Goal: Navigation & Orientation: Find specific page/section

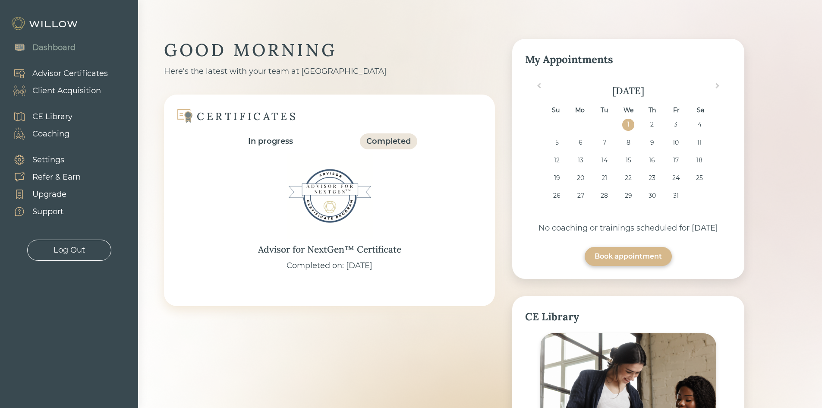
click at [47, 87] on div "Client Acquisition" at bounding box center [66, 91] width 69 height 12
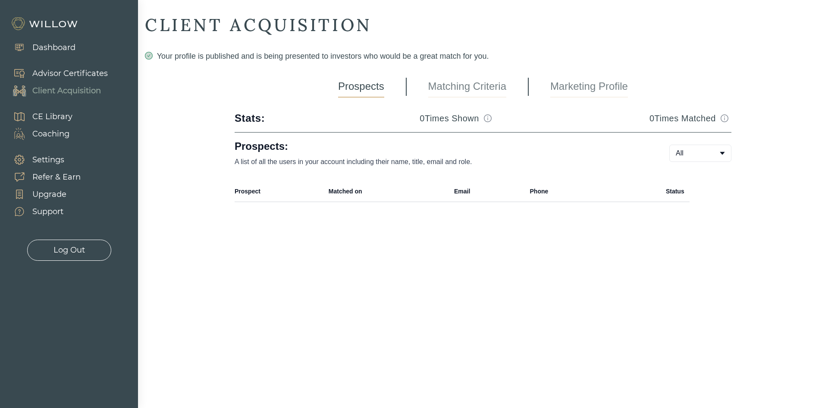
click at [561, 85] on link "Marketing Profile" at bounding box center [589, 87] width 78 height 22
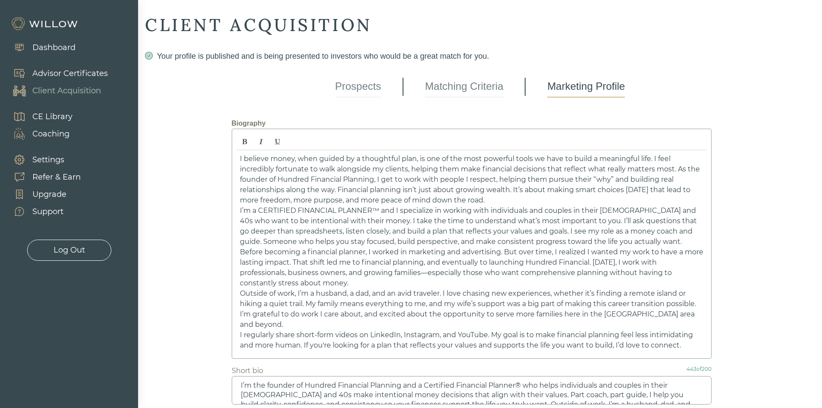
click at [469, 85] on link "Matching Criteria" at bounding box center [464, 87] width 78 height 22
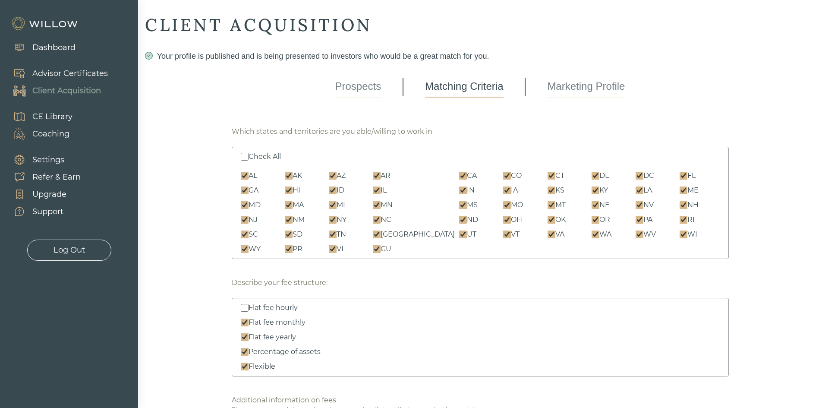
click at [376, 83] on link "Prospects" at bounding box center [358, 87] width 46 height 22
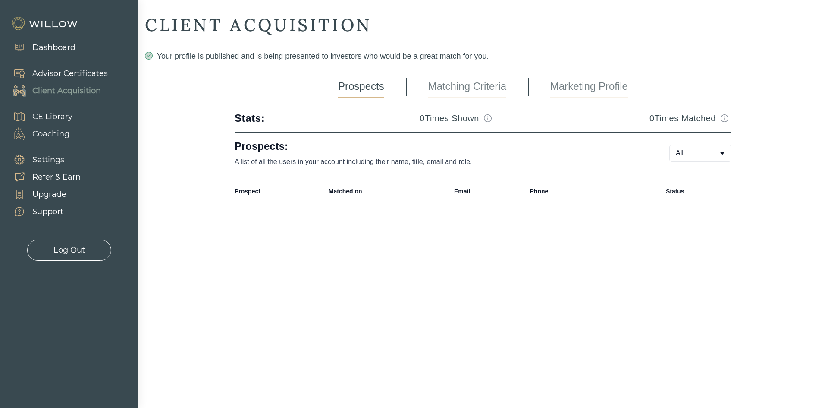
drag, startPoint x: 574, startPoint y: 66, endPoint x: 579, endPoint y: 79, distance: 14.2
click at [575, 68] on div "CLIENT ACQUISITION Your profile is published and is being presented to investor…" at bounding box center [483, 116] width 676 height 205
click at [579, 82] on link "Marketing Profile" at bounding box center [589, 87] width 78 height 22
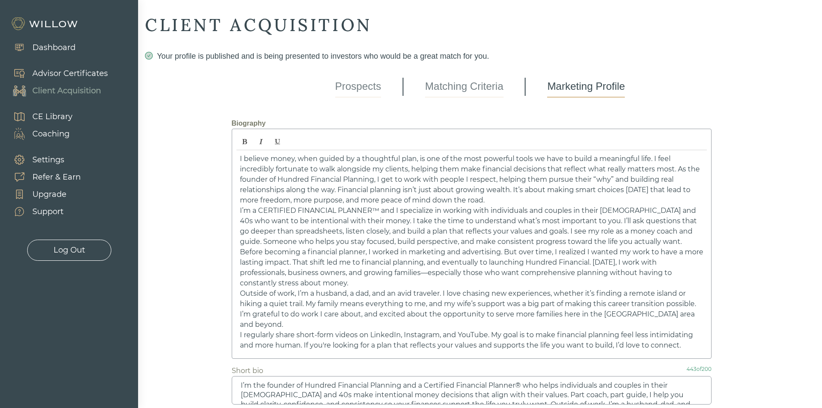
click at [349, 85] on link "Prospects" at bounding box center [358, 87] width 46 height 22
